Goal: Book appointment/travel/reservation

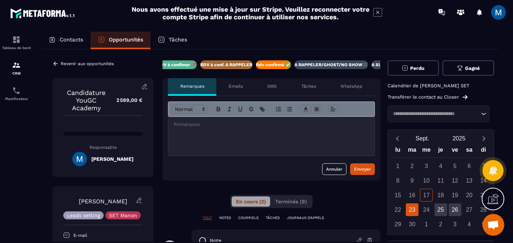
scroll to position [78, 0]
click at [466, 100] on icon at bounding box center [465, 97] width 5 height 5
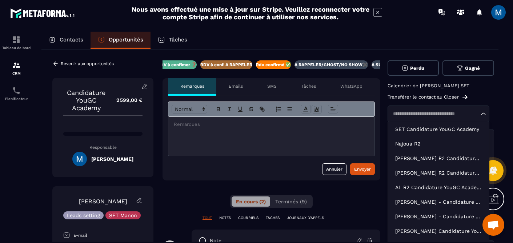
click at [471, 117] on input "Search for option" at bounding box center [435, 113] width 89 height 7
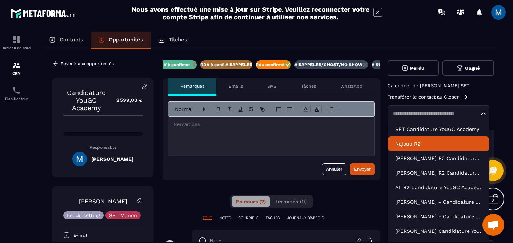
scroll to position [19, 0]
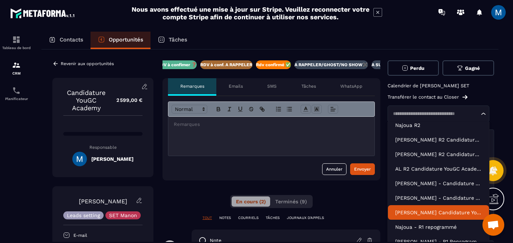
click at [457, 216] on p "[PERSON_NAME] Candidature YouGC Academy - R1 Reprogrammé" at bounding box center [438, 212] width 87 height 7
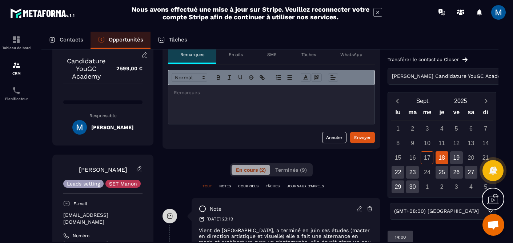
scroll to position [35, 0]
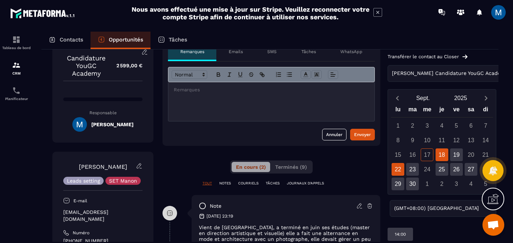
click at [399, 167] on div "22" at bounding box center [398, 169] width 13 height 13
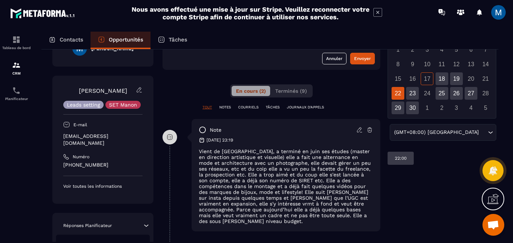
scroll to position [111, 0]
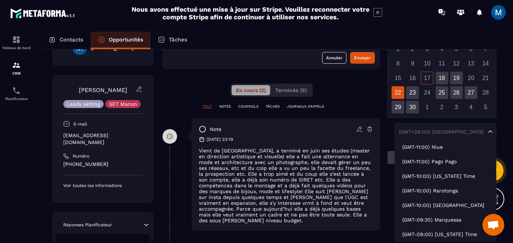
click at [489, 132] on icon "Search for option" at bounding box center [490, 131] width 7 height 7
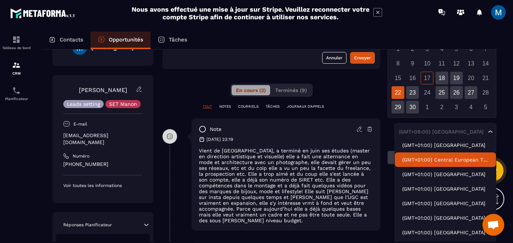
scroll to position [1590, 0]
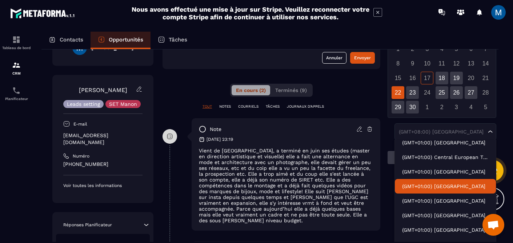
click at [454, 189] on p "(GMT+01:00) [GEOGRAPHIC_DATA]" at bounding box center [445, 186] width 87 height 7
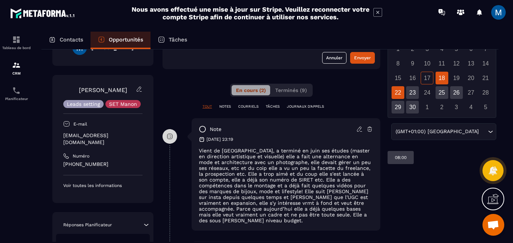
click at [396, 91] on div "22" at bounding box center [398, 92] width 13 height 13
click at [407, 157] on div "16:00" at bounding box center [400, 157] width 25 height 13
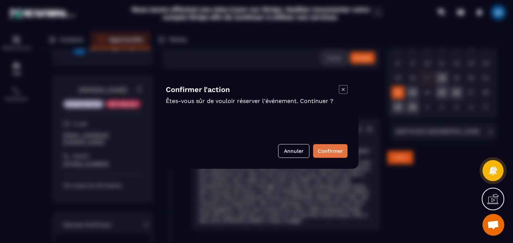
click at [333, 152] on button "Confirmer" at bounding box center [330, 151] width 35 height 14
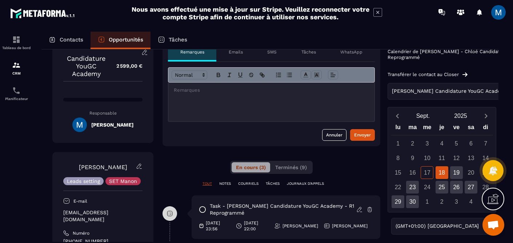
click at [460, 81] on div "Transférer le contact au Closer Chloé Candidature YouGC Academy - R1 Reprogramm…" at bounding box center [480, 86] width 185 height 28
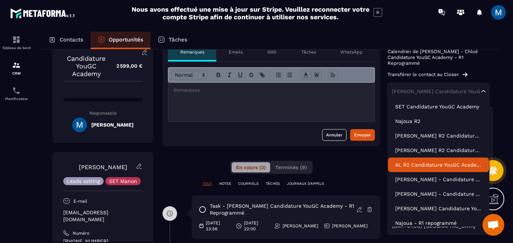
scroll to position [19, 0]
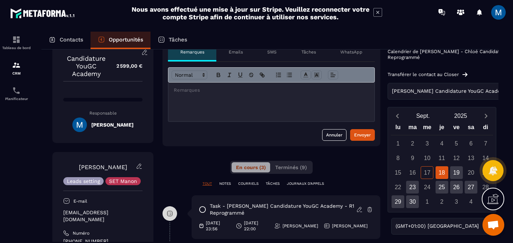
click at [335, 162] on div "**********" at bounding box center [272, 223] width 218 height 395
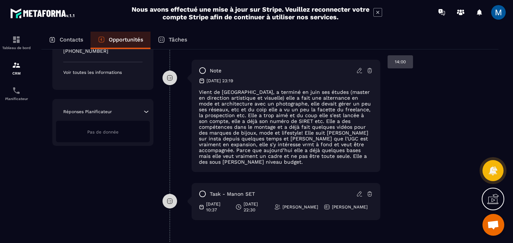
scroll to position [0, 0]
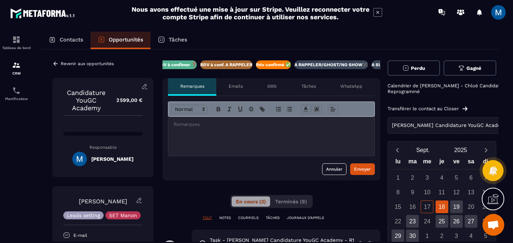
click at [122, 45] on div "Opportunités" at bounding box center [121, 40] width 60 height 17
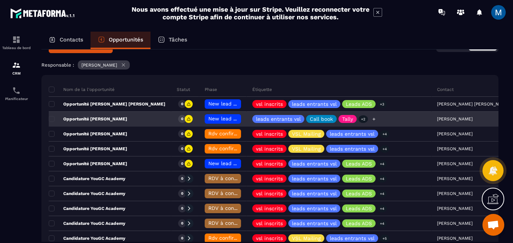
scroll to position [63, 0]
